Goal: Transaction & Acquisition: Purchase product/service

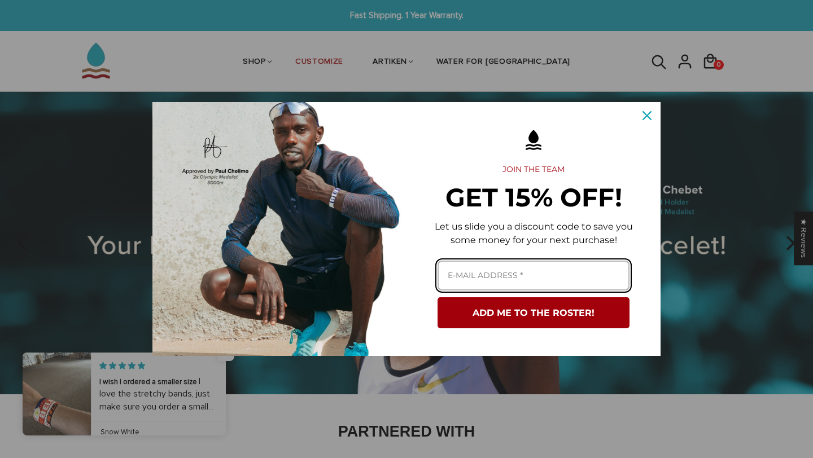
click at [506, 265] on input "Email field" at bounding box center [533, 276] width 192 height 30
type input "[EMAIL_ADDRESS][DOMAIN_NAME]"
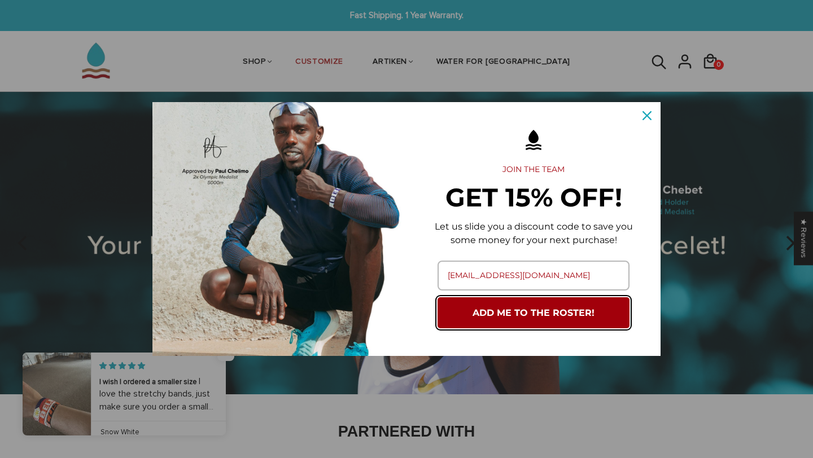
click at [515, 323] on button "ADD ME TO THE ROSTER!" at bounding box center [533, 312] width 192 height 31
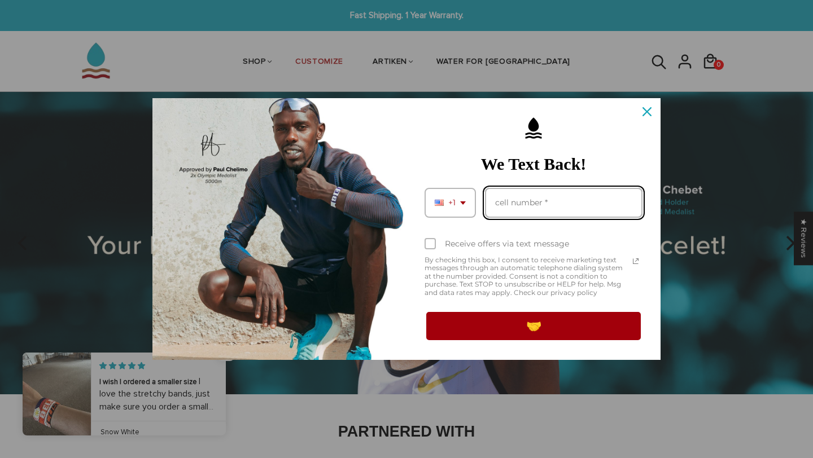
click at [545, 191] on input "Phone number field" at bounding box center [563, 203] width 157 height 30
type input "12038199008"
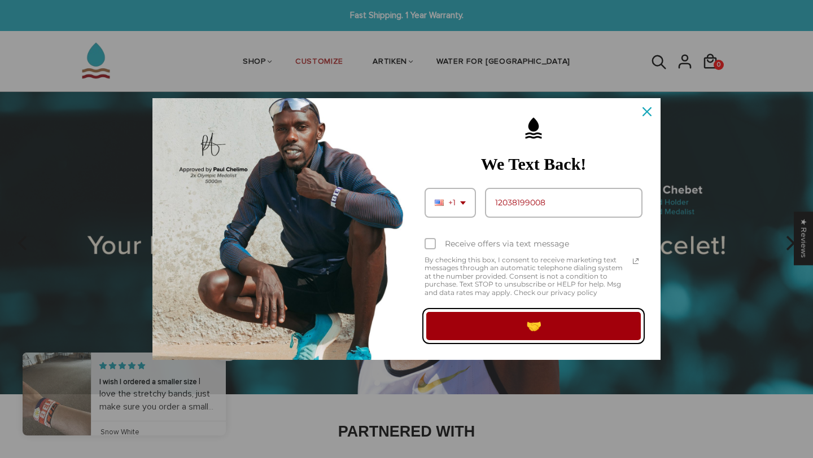
click at [537, 330] on button "🤝" at bounding box center [533, 326] width 218 height 32
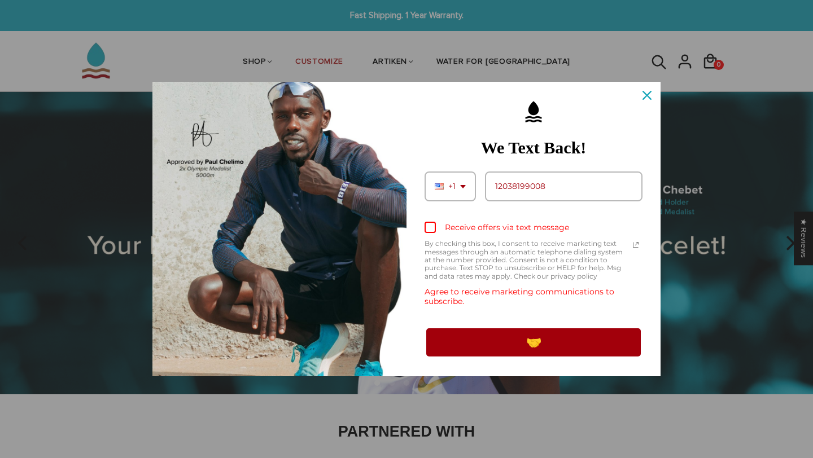
click at [432, 231] on div "Marketing offer form" at bounding box center [429, 227] width 11 height 11
click at [432, 231] on input "Receive offers via text message" at bounding box center [427, 228] width 7 height 7
checkbox input "true"
click at [500, 344] on button "🤝" at bounding box center [533, 343] width 218 height 32
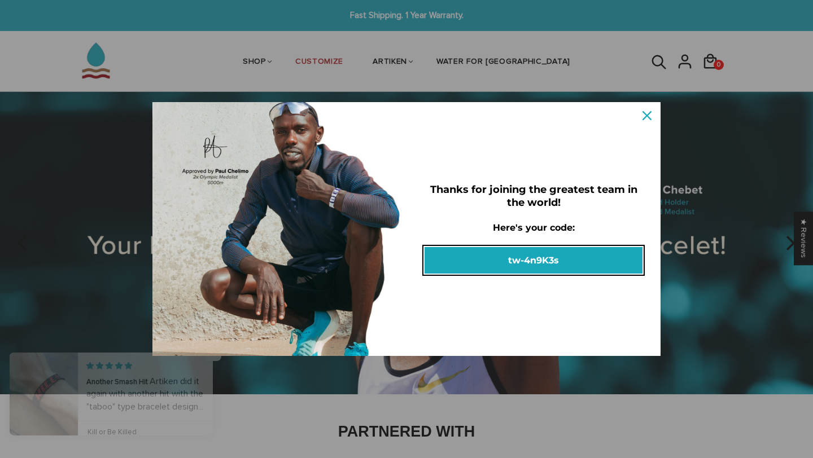
drag, startPoint x: 580, startPoint y: 260, endPoint x: 505, endPoint y: 260, distance: 75.1
click at [505, 260] on button "tw-4n9K3s" at bounding box center [533, 260] width 218 height 27
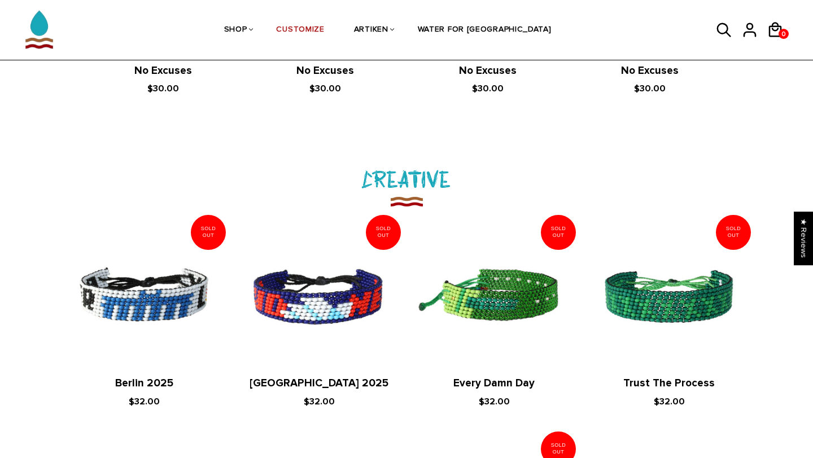
scroll to position [1131, 0]
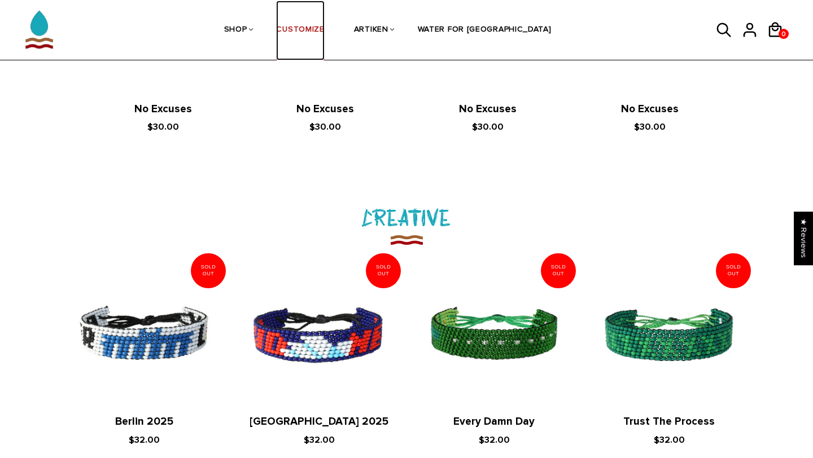
click at [319, 30] on link "CUSTOMIZE" at bounding box center [300, 31] width 48 height 60
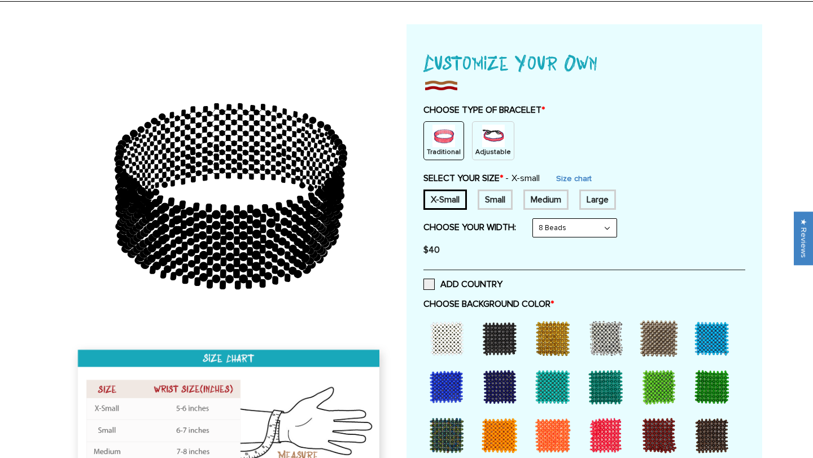
scroll to position [95, 0]
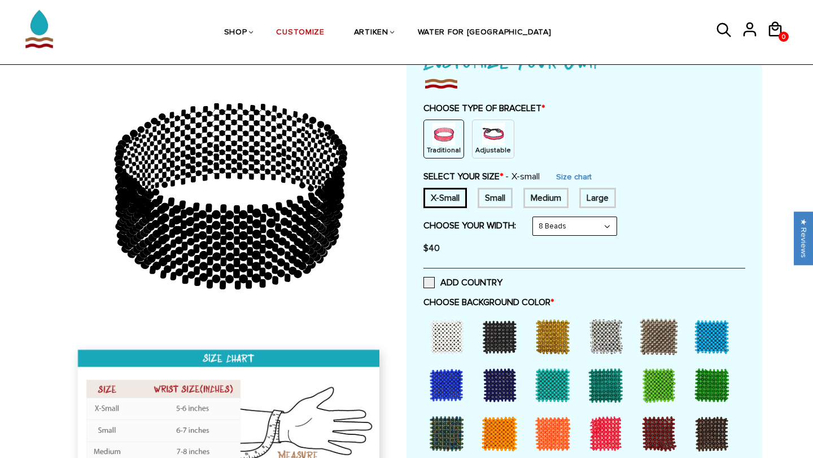
click at [482, 139] on img at bounding box center [493, 134] width 23 height 23
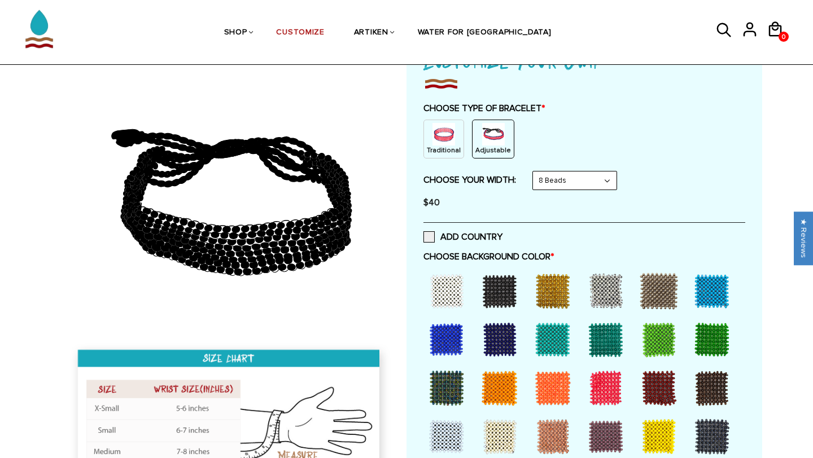
scroll to position [128, 0]
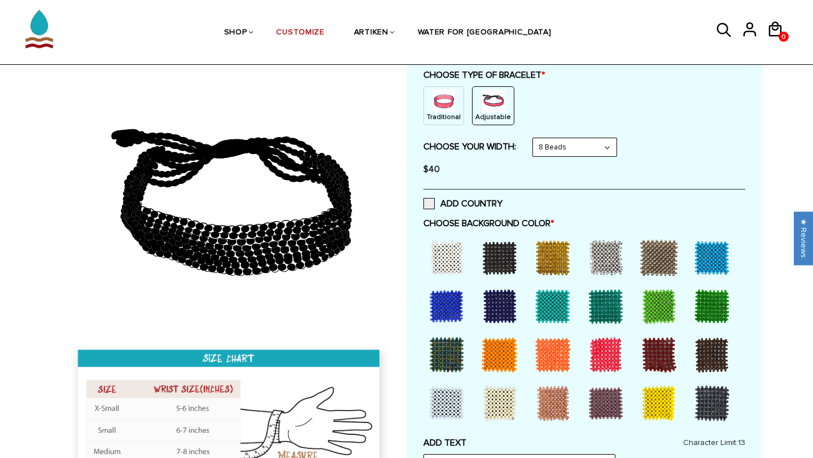
click at [566, 141] on select "8 Beads 6 Beads 10 Beads" at bounding box center [575, 147] width 84 height 18
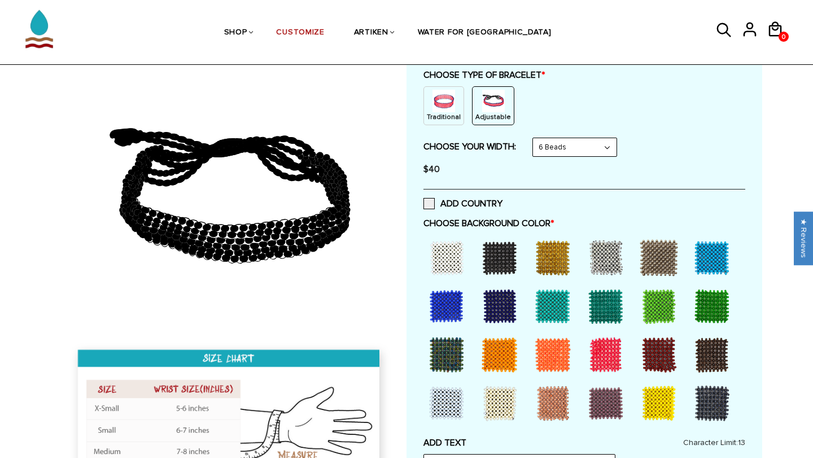
click at [572, 146] on select "8 Beads 6 Beads 10 Beads" at bounding box center [575, 147] width 84 height 18
select select "8-beads"
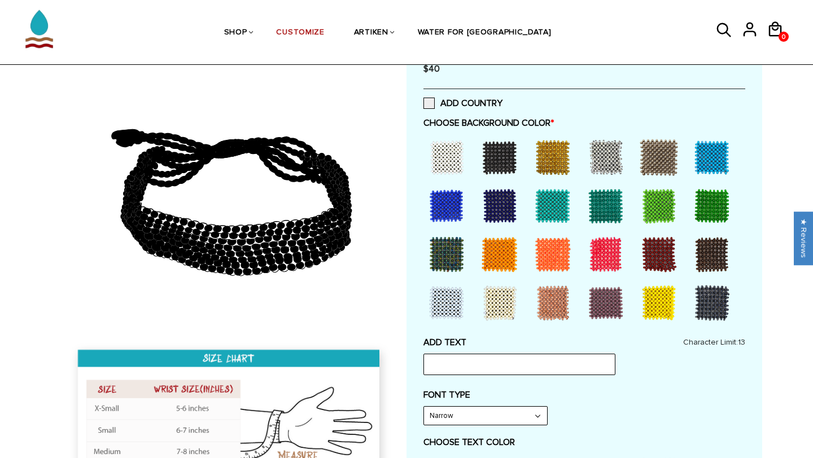
scroll to position [229, 0]
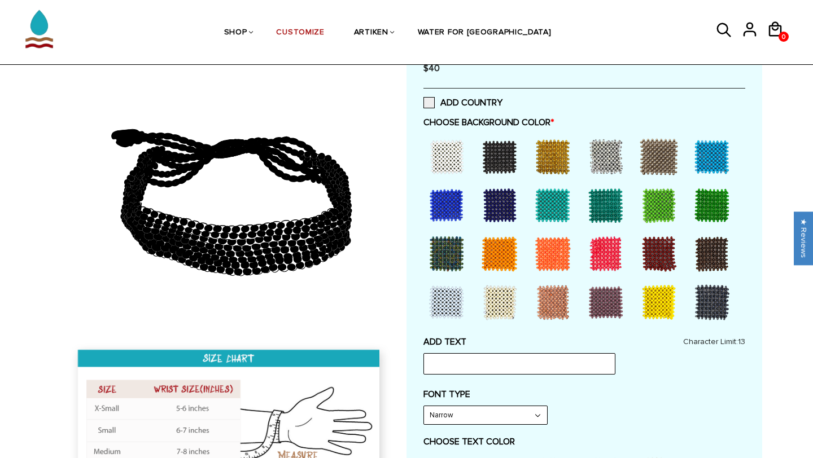
click at [440, 205] on div at bounding box center [446, 205] width 45 height 45
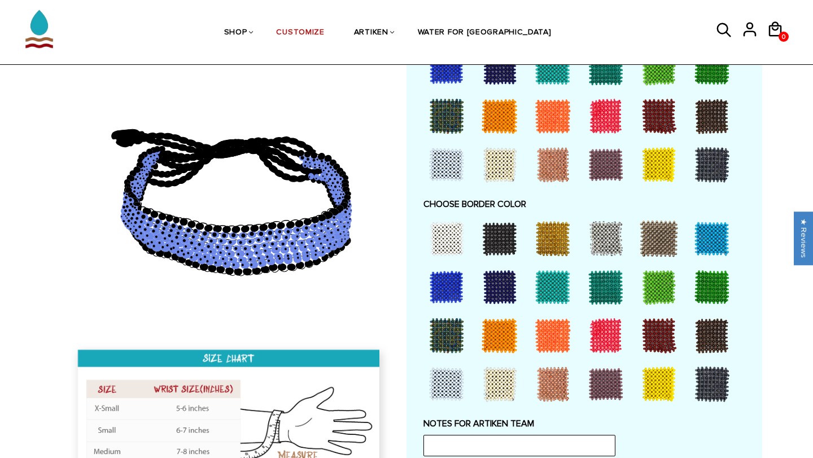
scroll to position [708, 0]
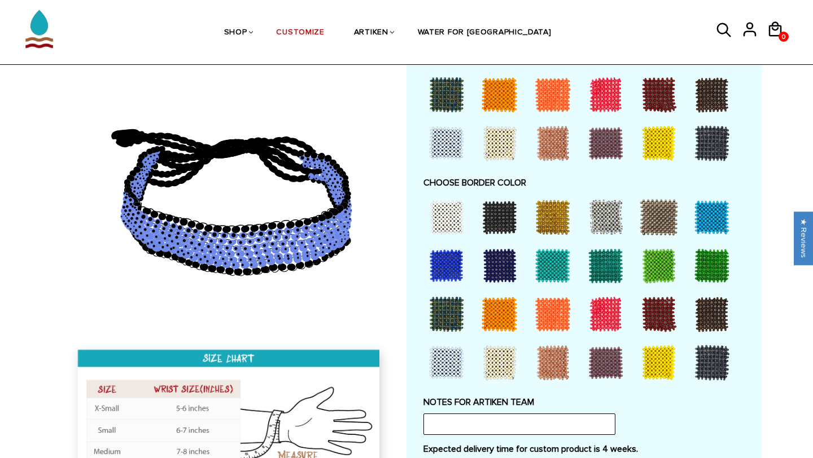
click at [446, 268] on div at bounding box center [446, 265] width 45 height 45
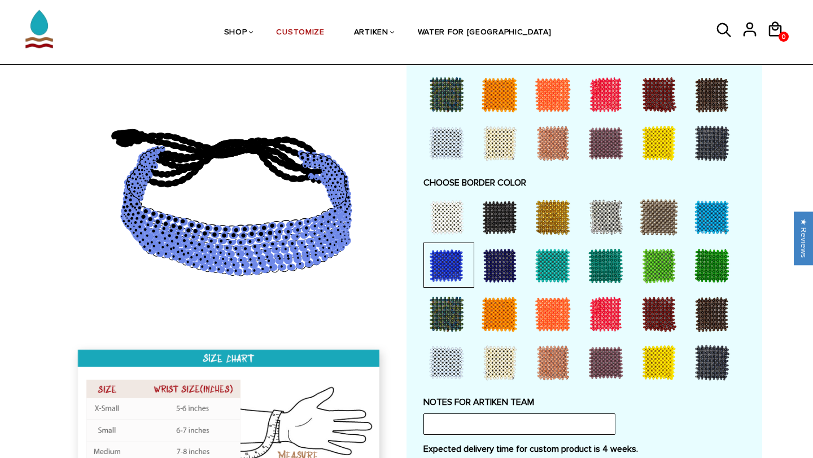
click at [716, 213] on div at bounding box center [711, 217] width 45 height 45
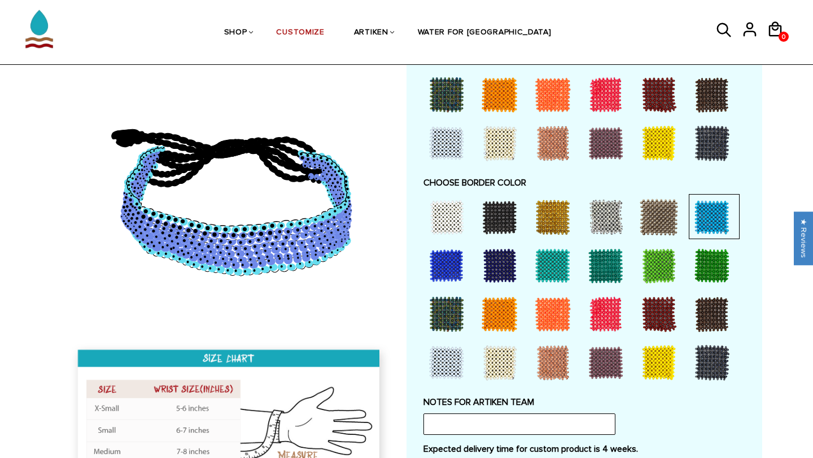
click at [700, 352] on div at bounding box center [711, 362] width 45 height 45
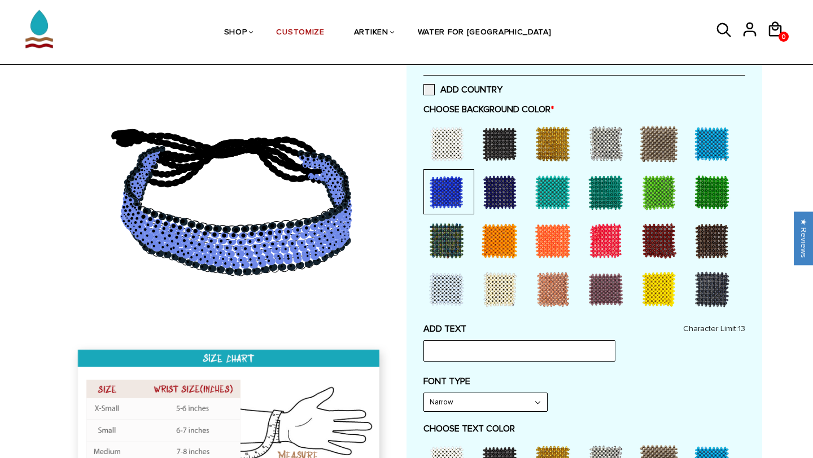
scroll to position [242, 0]
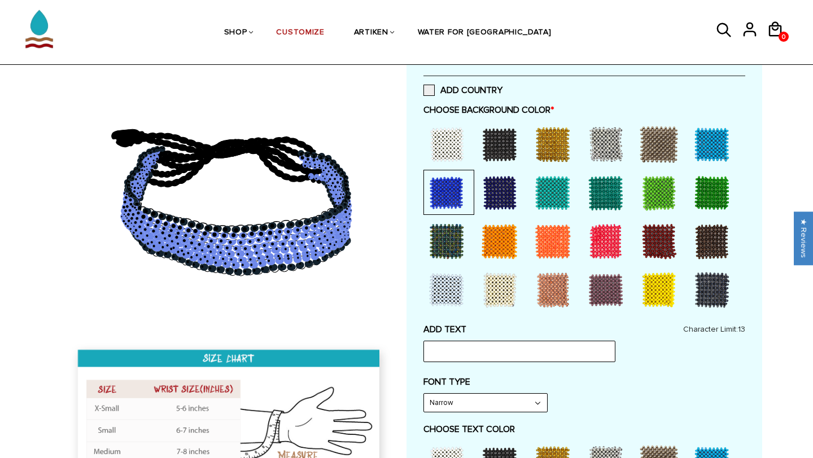
click at [721, 143] on div at bounding box center [711, 144] width 45 height 45
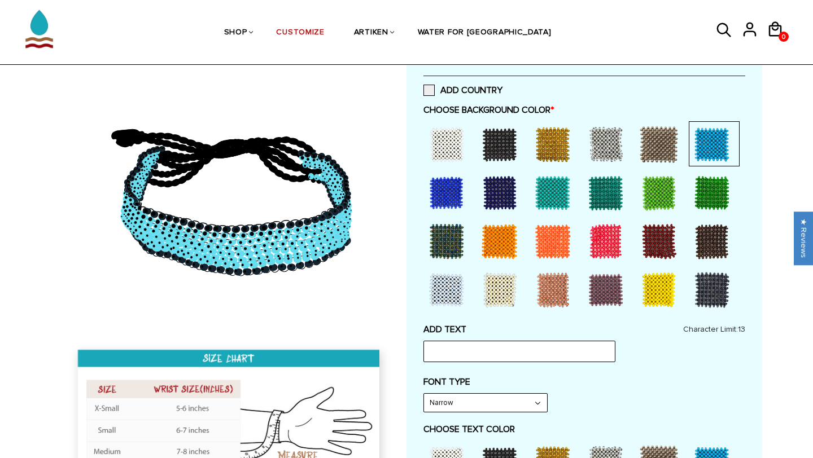
click at [439, 194] on div at bounding box center [446, 192] width 45 height 45
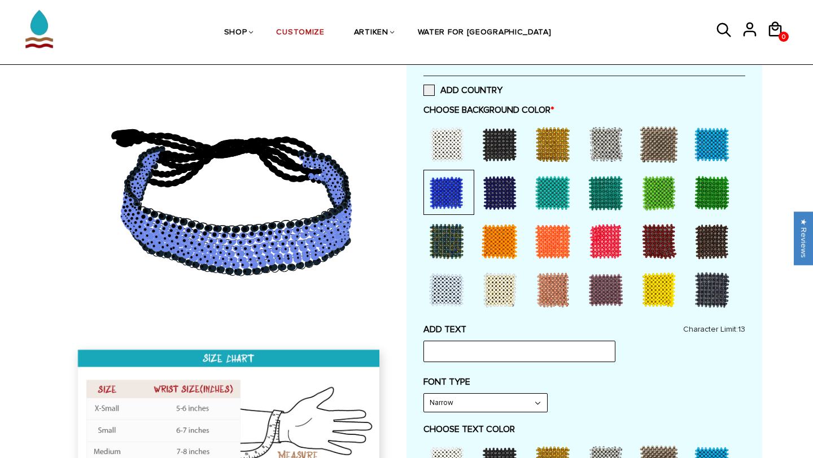
click at [597, 194] on div at bounding box center [605, 192] width 45 height 45
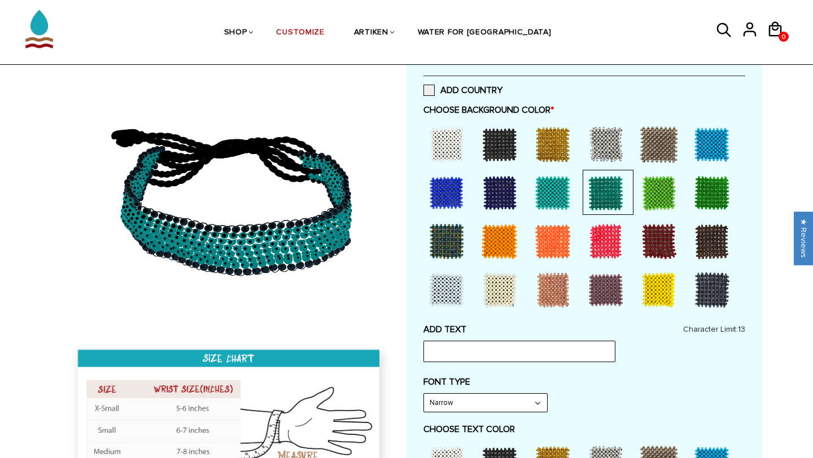
click at [513, 198] on div at bounding box center [499, 192] width 45 height 45
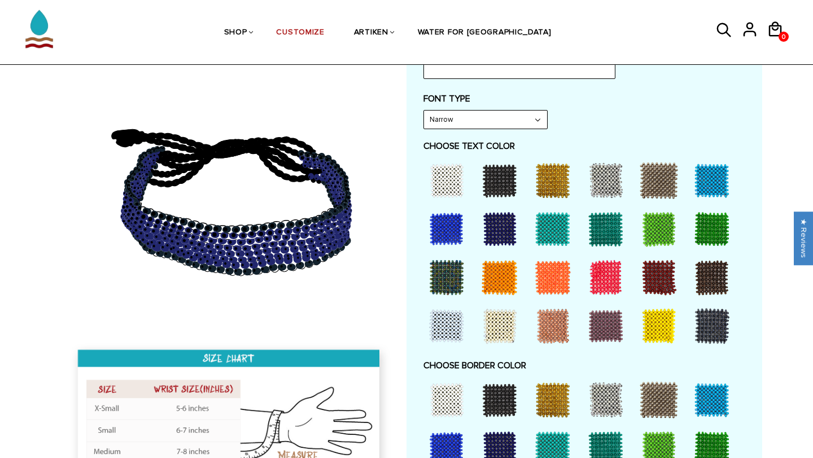
scroll to position [526, 0]
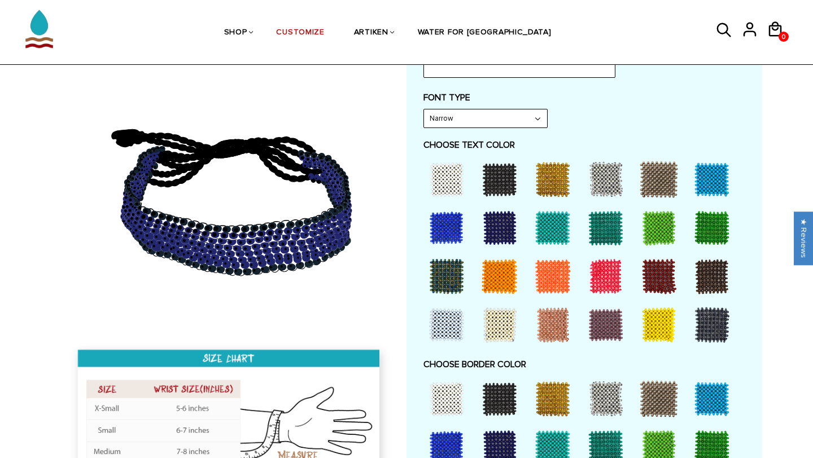
click at [445, 183] on div at bounding box center [446, 179] width 45 height 45
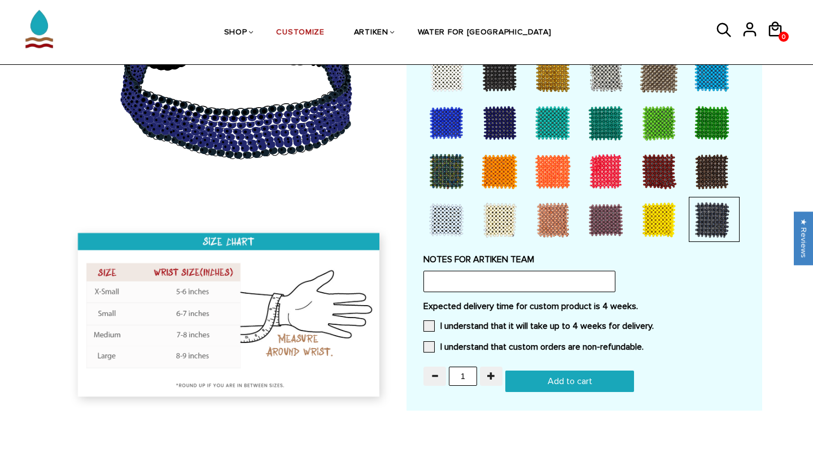
scroll to position [853, 0]
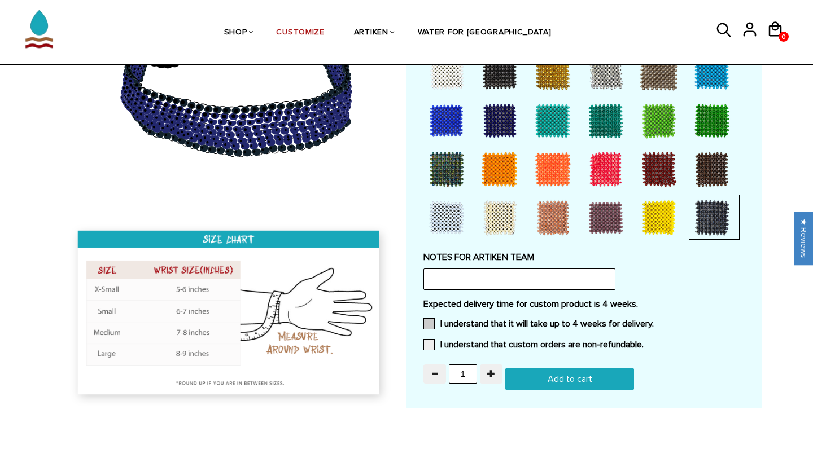
click at [431, 320] on span at bounding box center [428, 323] width 11 height 11
click at [654, 321] on input "I understand that it will take up to 4 weeks for delivery." at bounding box center [654, 321] width 0 height 0
click at [429, 343] on span at bounding box center [428, 344] width 11 height 11
click at [644, 342] on input "I understand that custom orders are non-refundable." at bounding box center [644, 342] width 0 height 0
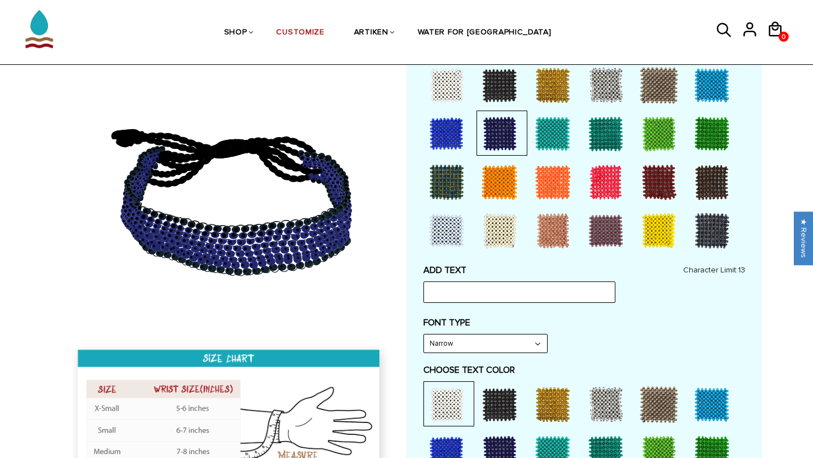
scroll to position [238, 0]
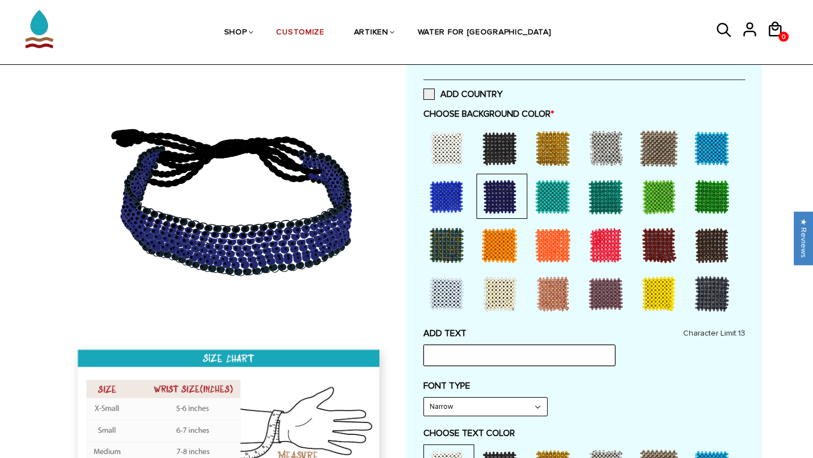
click at [449, 352] on input "text" at bounding box center [519, 355] width 192 height 21
type input "y"
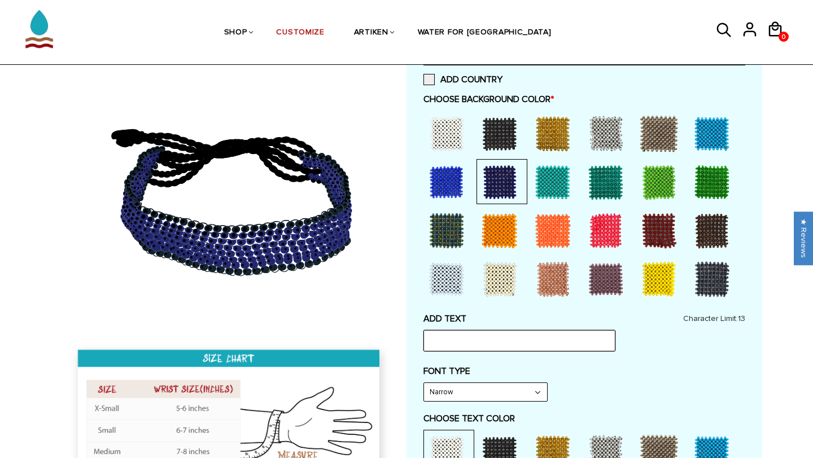
scroll to position [257, 0]
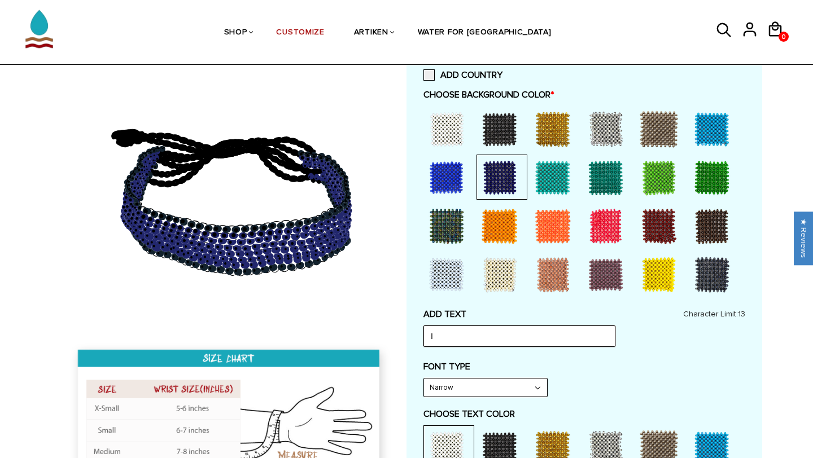
type input "I"
type input "y"
type input "s"
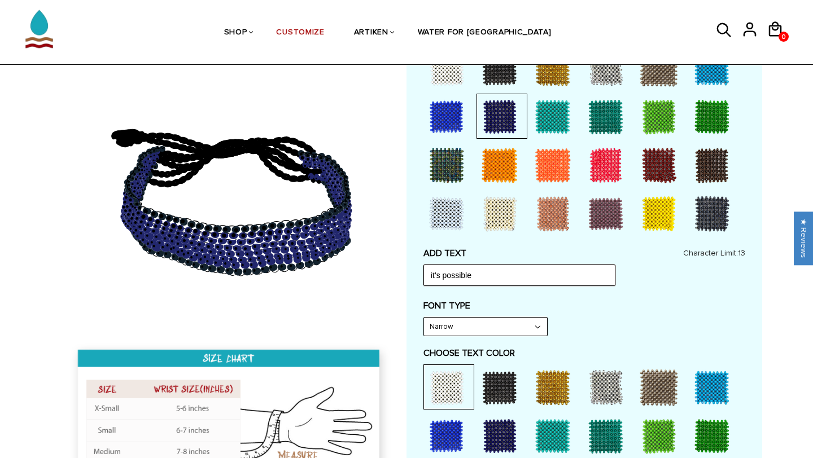
scroll to position [319, 0]
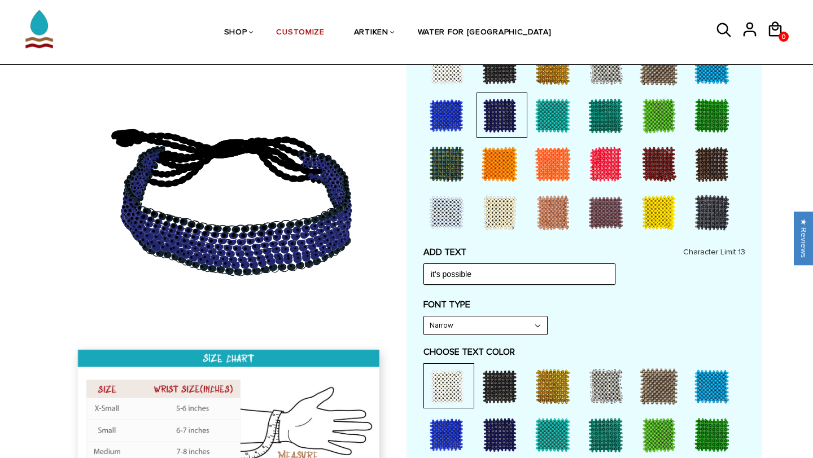
drag, startPoint x: 484, startPoint y: 272, endPoint x: 406, endPoint y: 272, distance: 77.9
click at [406, 272] on div "Customize Your Own CHOOSE TYPE OF BRACELET * Traditional Adjustable Traditional…" at bounding box center [584, 370] width 356 height 1145
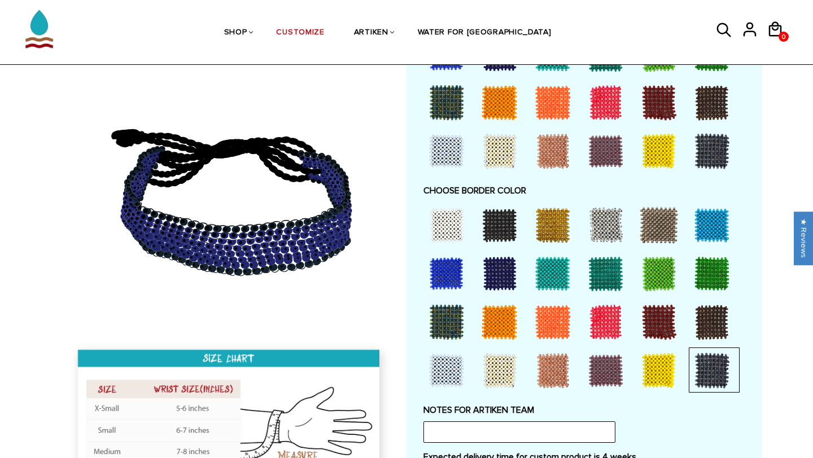
scroll to position [866, 0]
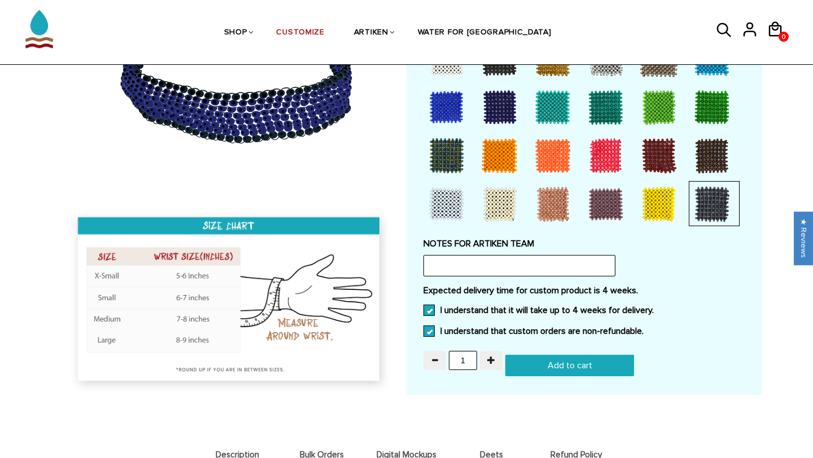
type input "IT'S POSSIBLE"
click at [570, 366] on input "Add to cart" at bounding box center [569, 365] width 129 height 21
type input "Add to cart"
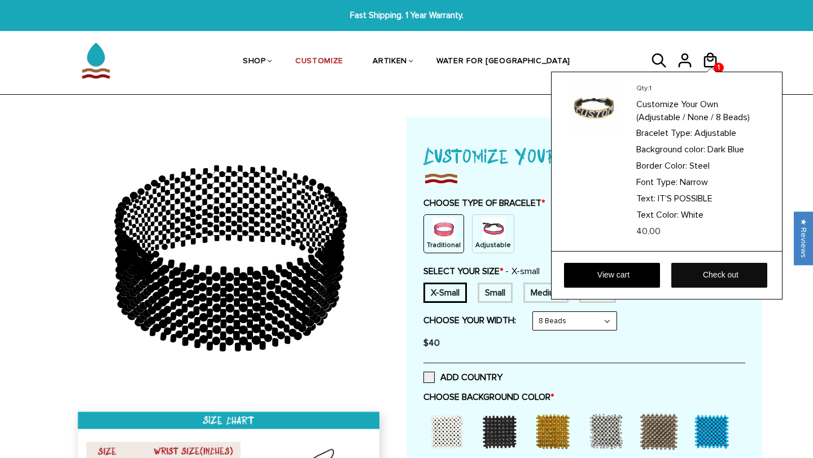
click at [708, 274] on link "Check out" at bounding box center [719, 275] width 96 height 25
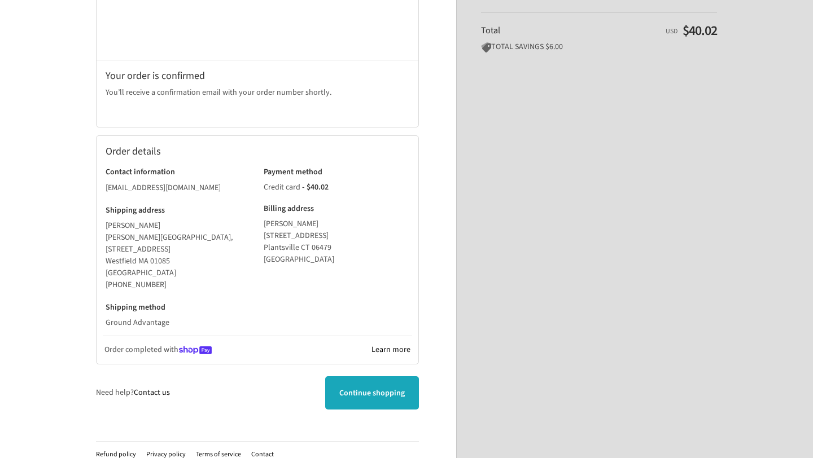
scroll to position [187, 0]
click at [351, 387] on span "Continue shopping" at bounding box center [371, 392] width 65 height 11
